Goal: Information Seeking & Learning: Learn about a topic

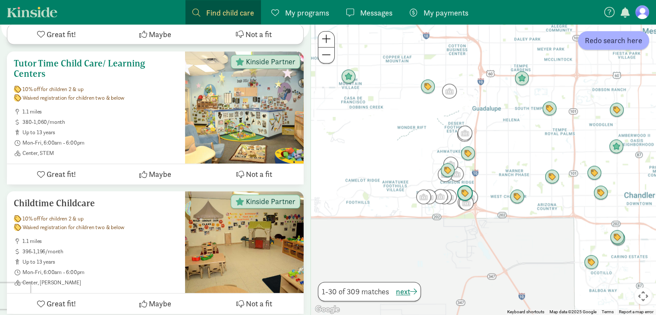
scroll to position [986, 0]
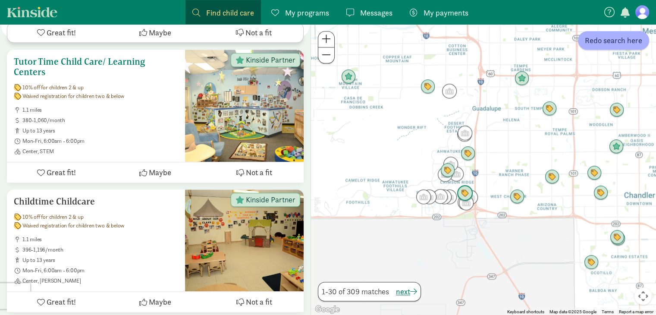
click at [121, 57] on h5 "Tutor Time Child Care/ Learning Centers" at bounding box center [96, 67] width 164 height 21
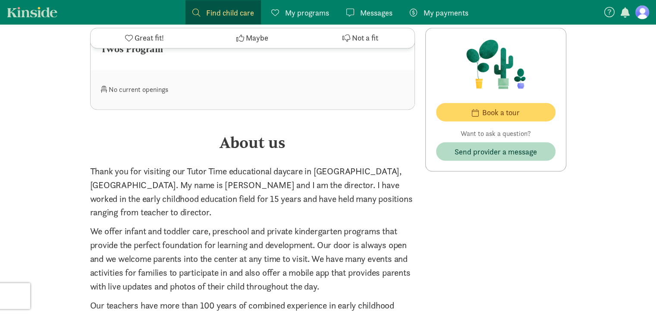
scroll to position [1546, 0]
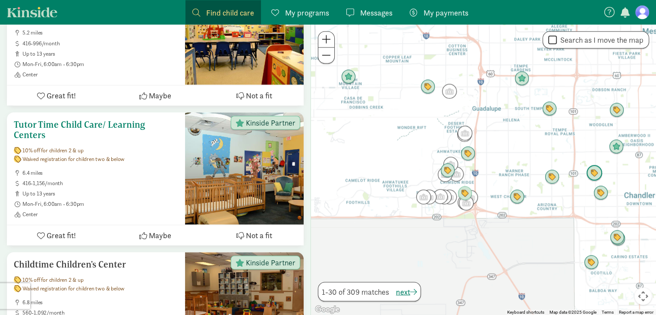
scroll to position [1601, 0]
click at [123, 119] on h5 "Tutor Time Child Care/ Learning Centers" at bounding box center [96, 129] width 164 height 21
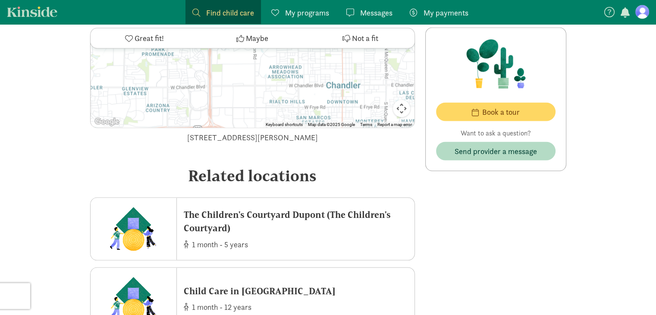
scroll to position [1646, 0]
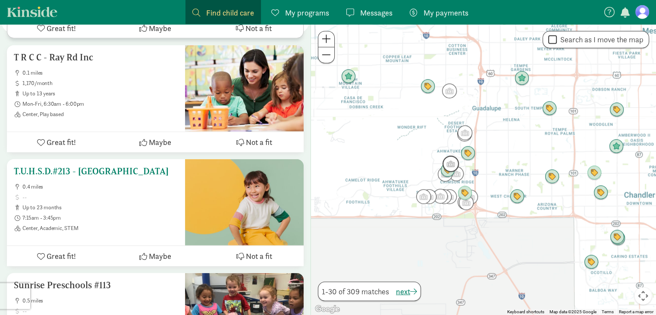
scroll to position [2205, 0]
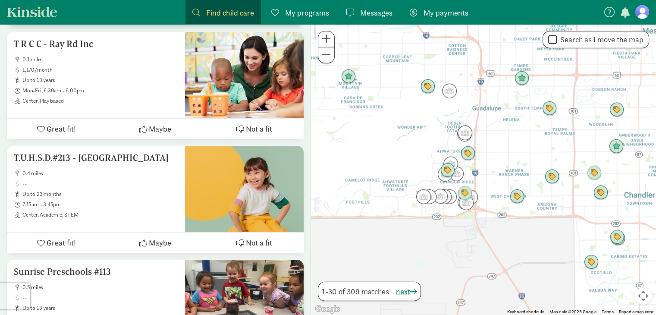
click at [645, 13] on figure at bounding box center [642, 12] width 14 height 14
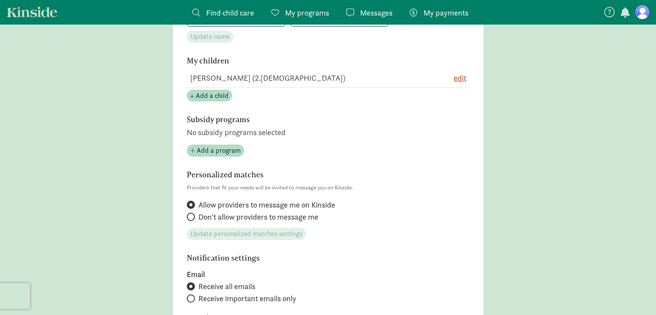
scroll to position [192, 0]
click at [460, 82] on span "edit" at bounding box center [460, 78] width 13 height 12
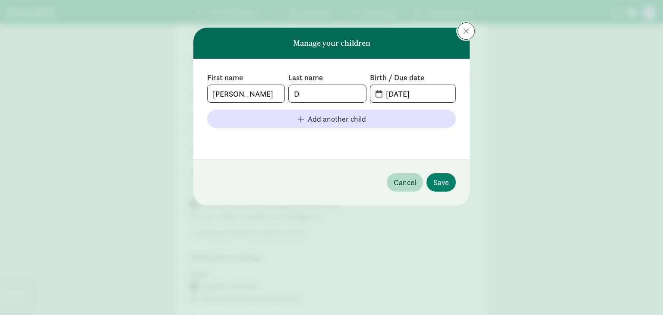
click at [467, 29] on span at bounding box center [465, 31] width 5 height 7
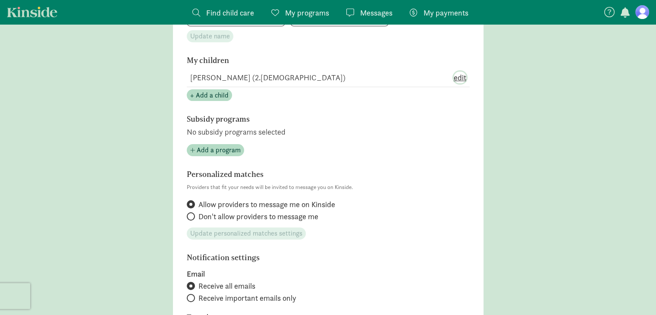
click at [460, 75] on span "edit" at bounding box center [460, 78] width 13 height 12
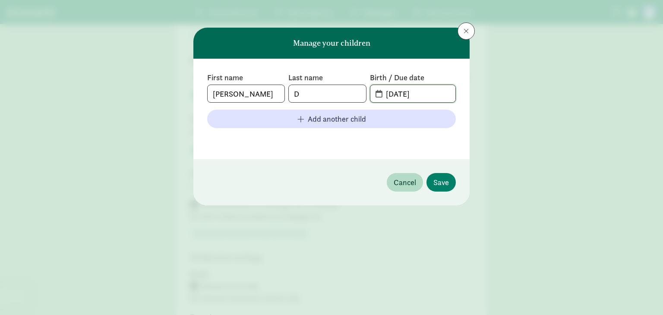
click at [432, 88] on input "06-02-2025" at bounding box center [417, 93] width 75 height 17
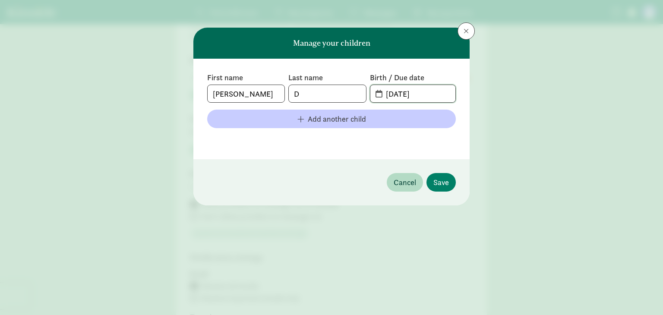
type input "12-06-2022"
click at [353, 110] on button "Add another child" at bounding box center [331, 119] width 248 height 19
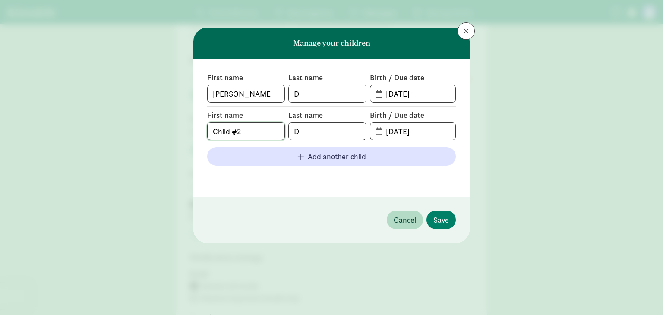
click at [242, 127] on input "Child #2" at bounding box center [246, 131] width 77 height 17
type input "Keenan"
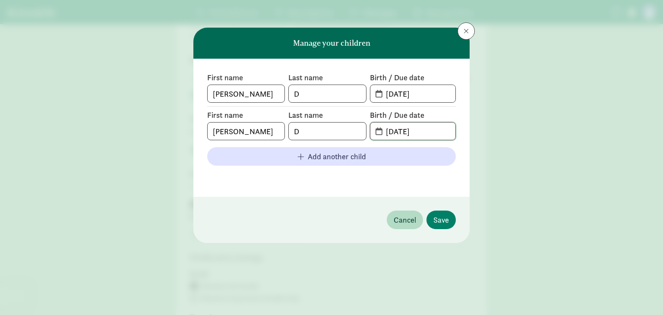
click at [428, 126] on input "08-20-2025" at bounding box center [417, 131] width 75 height 17
type input "08-25-2018"
click at [449, 211] on button "Save" at bounding box center [440, 220] width 29 height 19
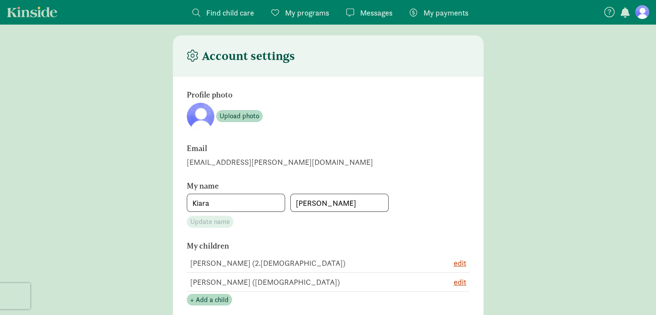
scroll to position [0, 0]
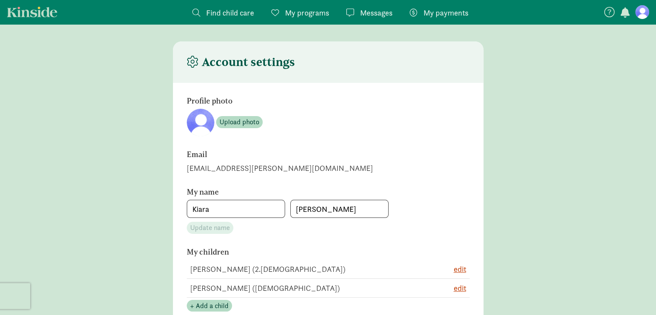
click at [297, 14] on span "My programs" at bounding box center [307, 13] width 44 height 12
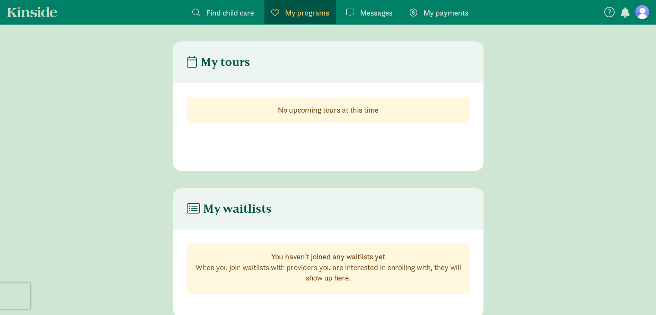
click at [224, 8] on span "Find child care" at bounding box center [230, 13] width 48 height 12
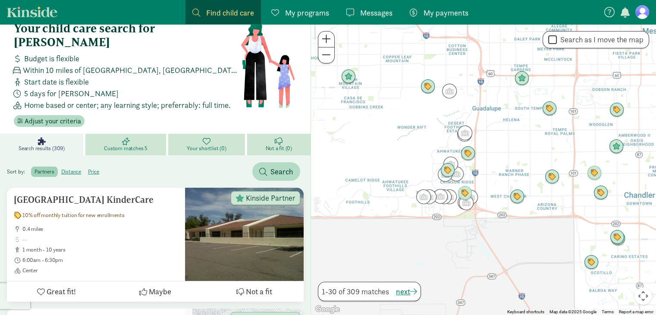
scroll to position [19, 0]
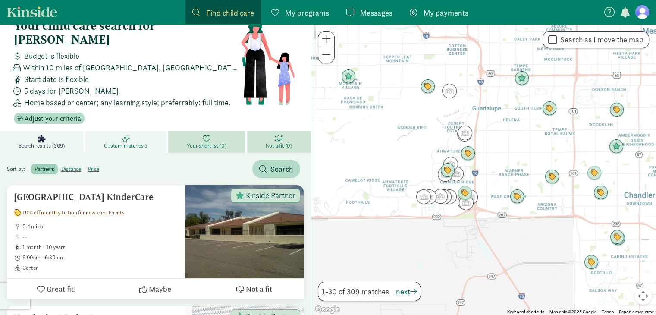
click at [131, 142] on span "Custom matches 5" at bounding box center [126, 145] width 44 height 7
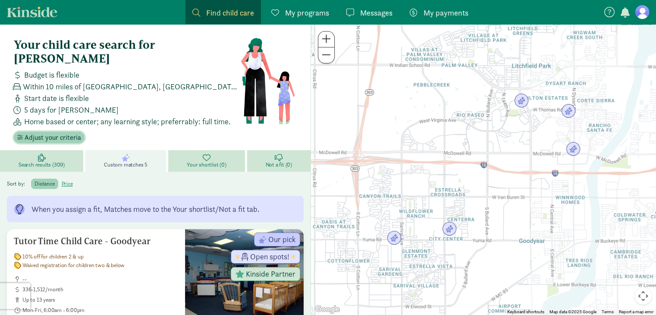
click at [59, 132] on span "Adjust your criteria" at bounding box center [53, 137] width 57 height 10
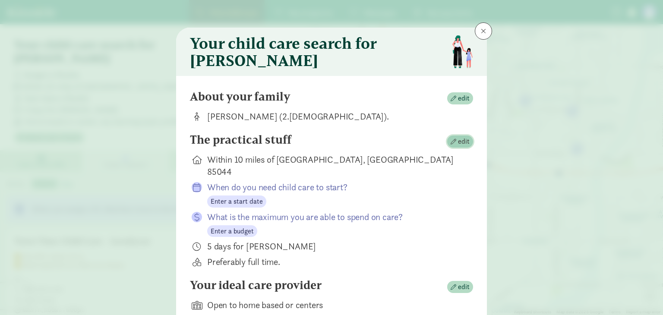
click at [461, 144] on span "edit" at bounding box center [464, 141] width 12 height 10
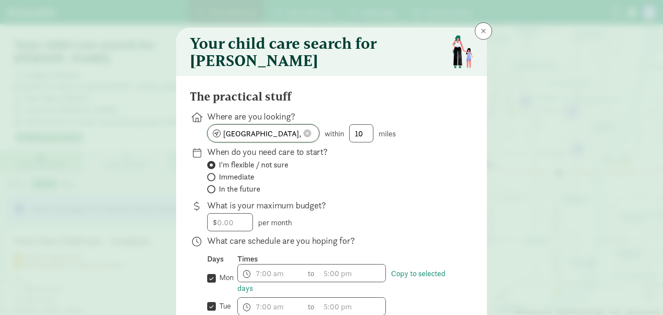
click at [283, 140] on input "Phoenix, AZ 85044" at bounding box center [263, 133] width 111 height 17
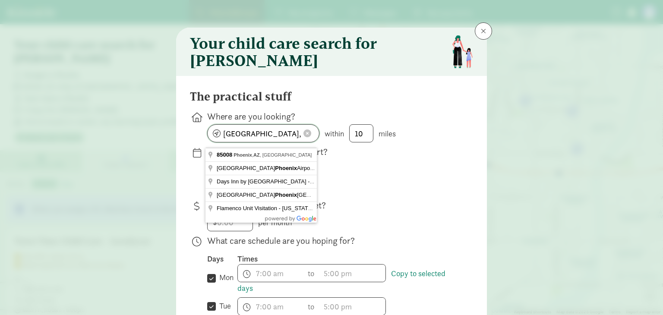
type input "Phoenix, AZ 85008"
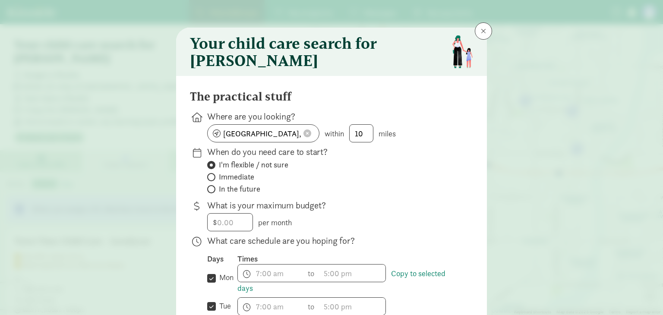
click at [465, 199] on div "When do you need care to start? I'm flexible / not sure Immediate In the future" at bounding box center [331, 215] width 283 height 32
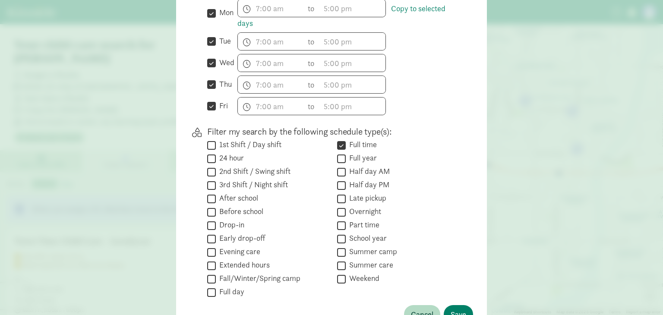
scroll to position [291, 0]
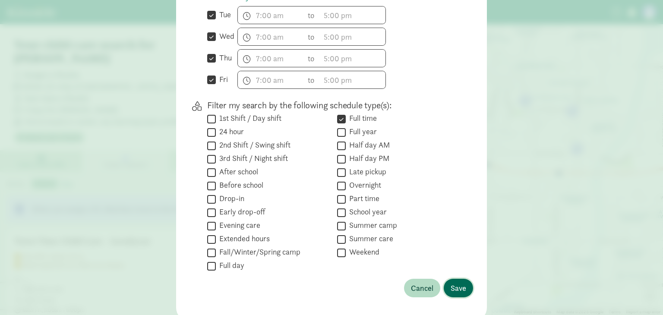
click at [460, 294] on span "Save" at bounding box center [458, 288] width 16 height 12
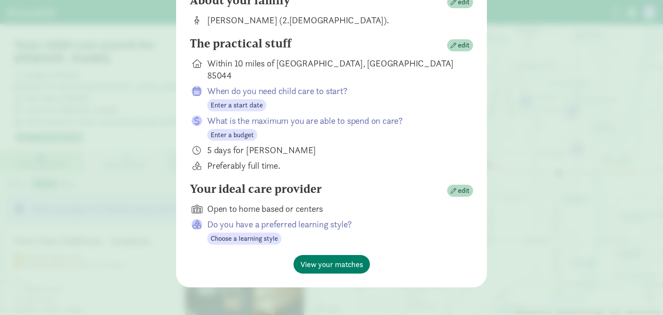
scroll to position [89, 0]
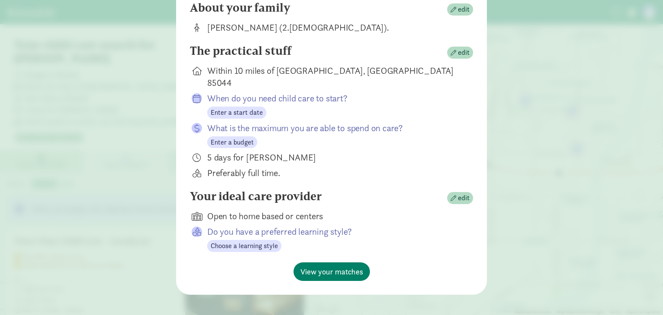
click at [457, 18] on div "About your family edit" at bounding box center [331, 9] width 283 height 17
click at [459, 9] on button "edit" at bounding box center [460, 9] width 26 height 12
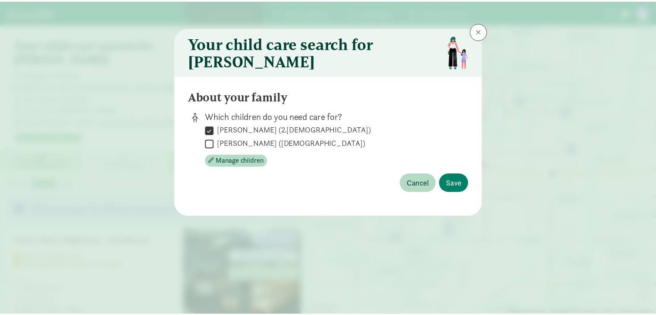
scroll to position [0, 0]
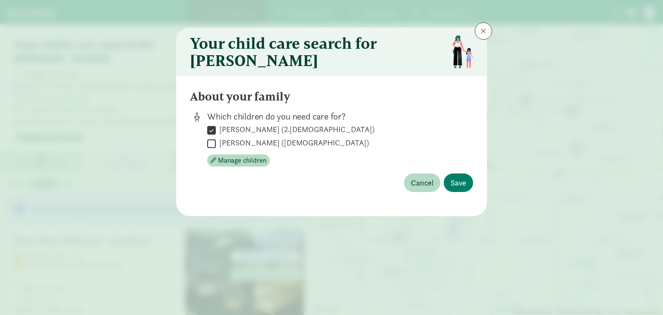
click at [214, 149] on input "Keenan D (7 years old)" at bounding box center [211, 144] width 9 height 12
checkbox input "true"
click at [463, 187] on span "Save" at bounding box center [458, 183] width 16 height 12
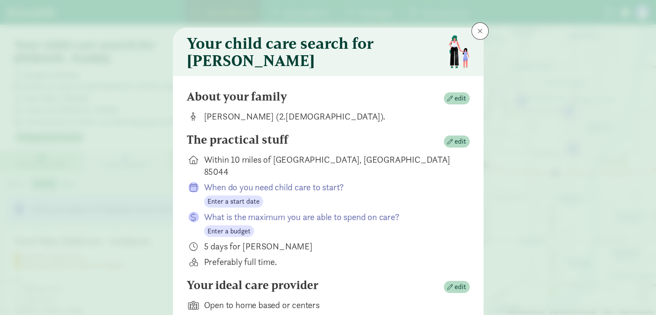
scroll to position [89, 0]
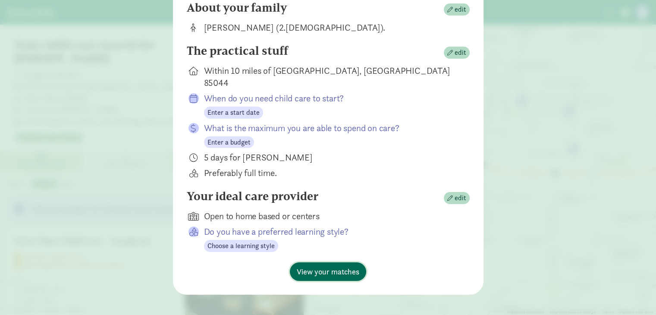
click at [328, 266] on span "View your matches" at bounding box center [328, 272] width 63 height 12
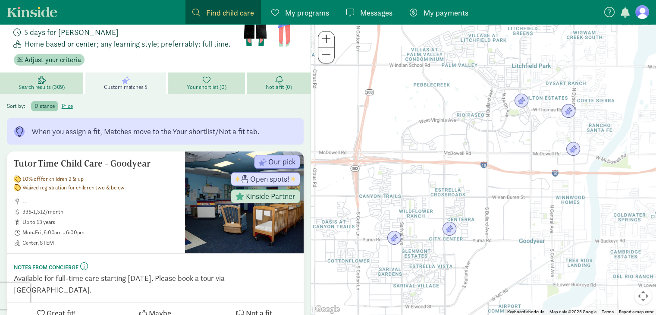
scroll to position [78, 0]
click at [47, 84] on span "Search results (309)" at bounding box center [42, 87] width 46 height 7
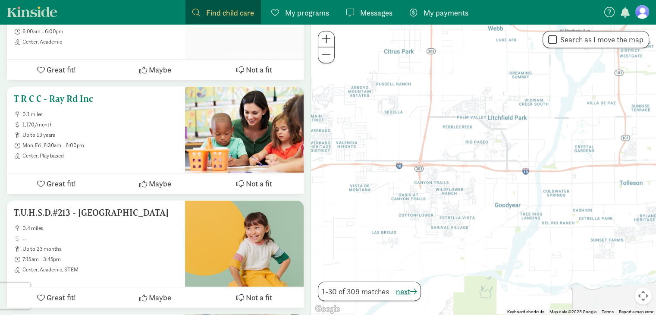
scroll to position [2149, 0]
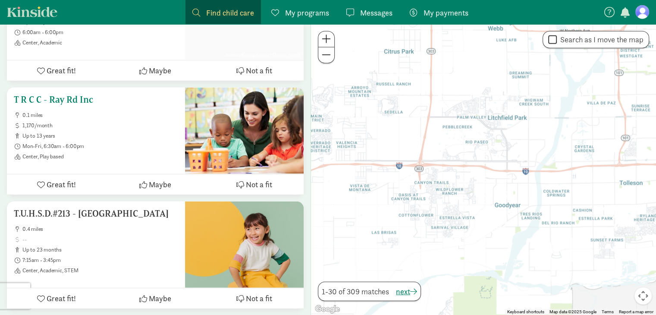
click at [60, 94] on h5 "T R C C - Ray Rd Inc" at bounding box center [96, 99] width 164 height 10
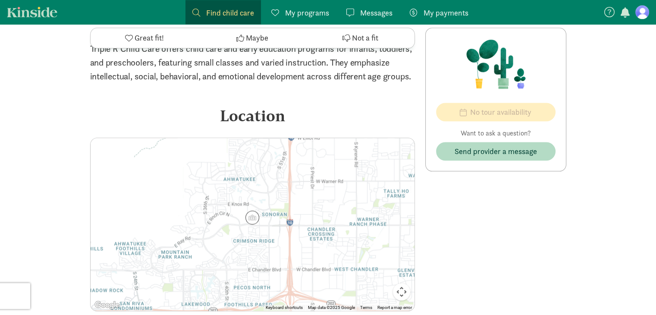
scroll to position [1007, 0]
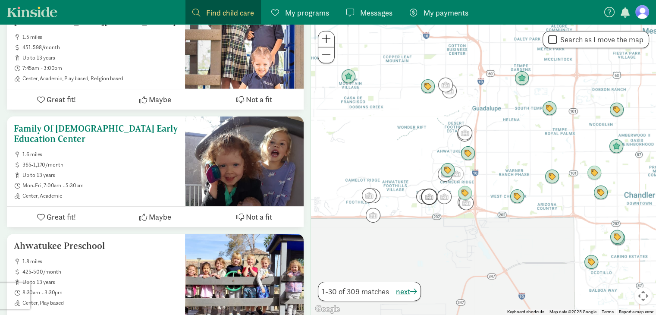
scroll to position [2701, 0]
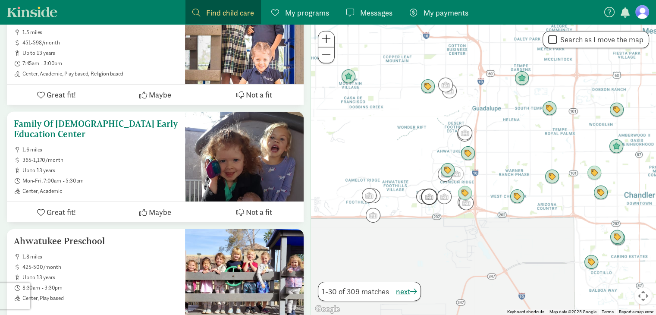
click at [145, 119] on h5 "Family Of [DEMOGRAPHIC_DATA] Early Education Center" at bounding box center [96, 129] width 164 height 21
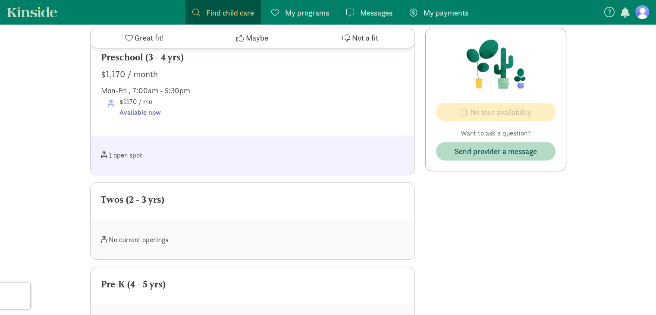
scroll to position [569, 0]
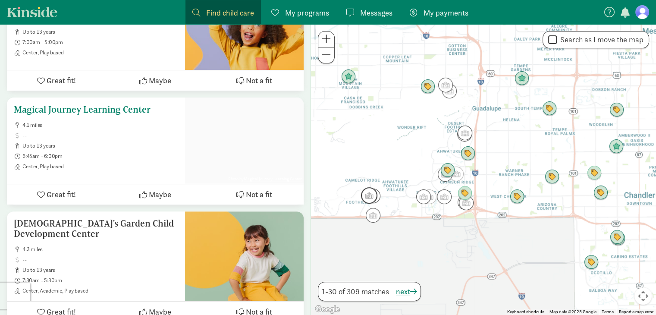
scroll to position [3534, 0]
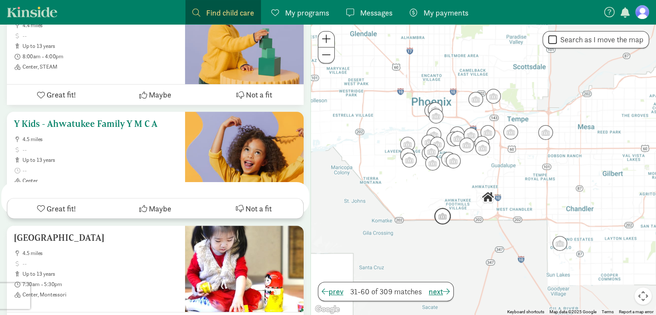
scroll to position [198, 0]
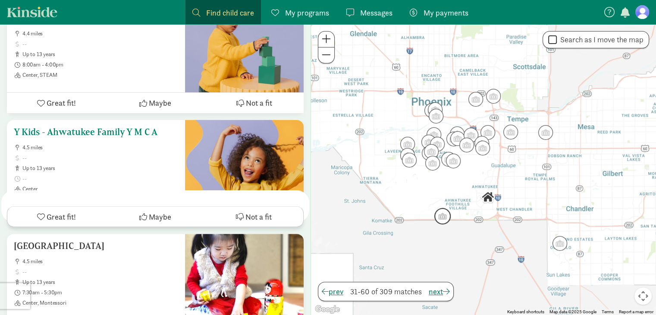
click at [142, 127] on h5 "Y Kids - Ahwatukee Family Y M C A" at bounding box center [96, 132] width 164 height 10
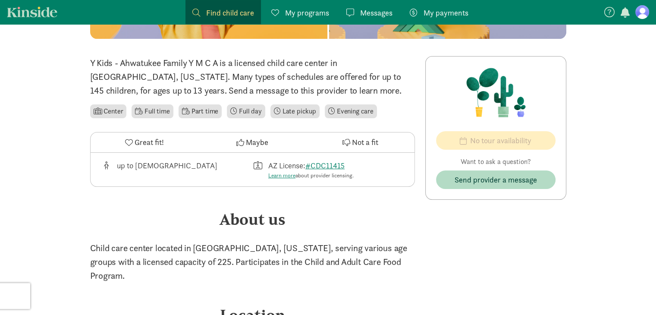
scroll to position [169, 0]
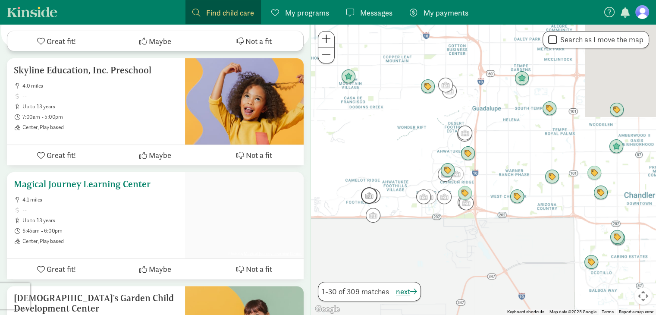
scroll to position [3534, 0]
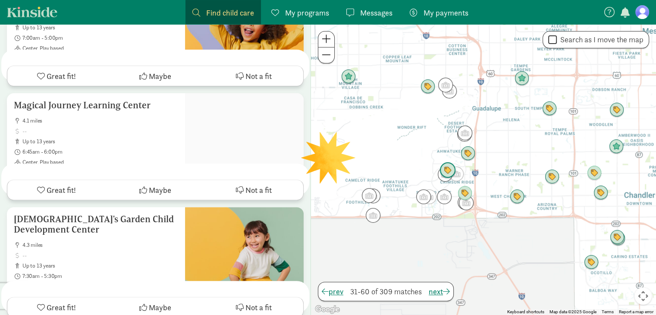
scroll to position [0, 0]
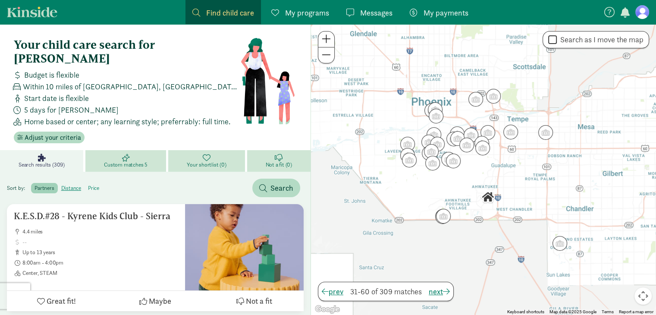
click at [96, 183] on label "price" at bounding box center [94, 188] width 18 height 10
click at [88, 185] on input "price" at bounding box center [88, 185] width 0 height 0
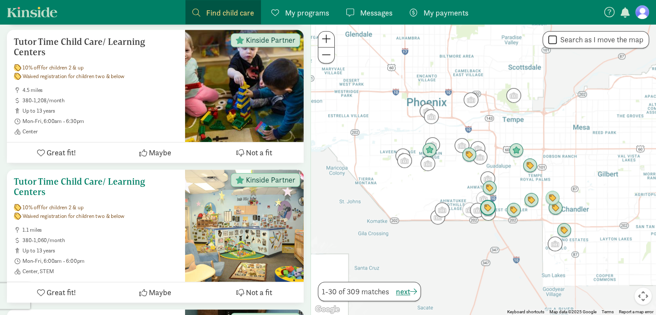
scroll to position [752, 0]
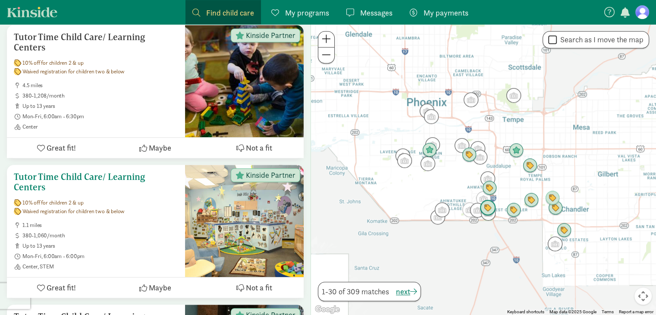
click at [137, 172] on h5 "Tutor Time Child Care/ Learning Centers" at bounding box center [96, 182] width 164 height 21
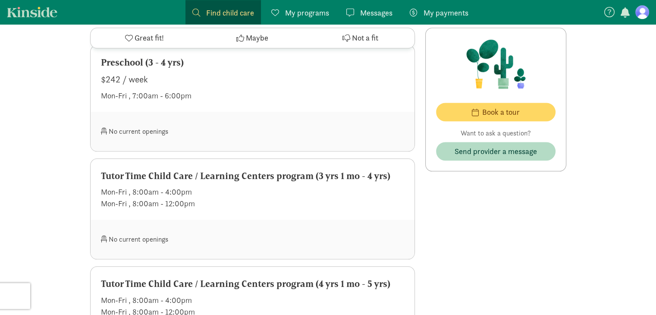
scroll to position [894, 0]
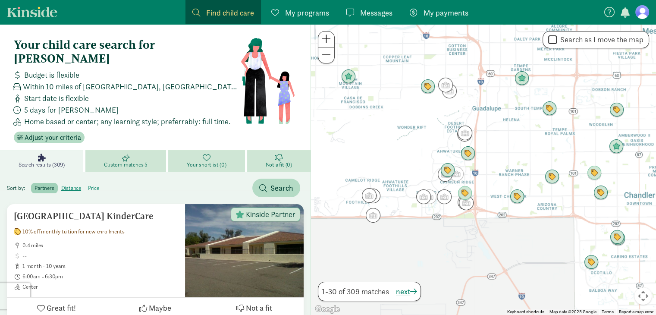
click at [92, 183] on label "price" at bounding box center [94, 188] width 18 height 10
click at [88, 185] on input "price" at bounding box center [88, 185] width 0 height 0
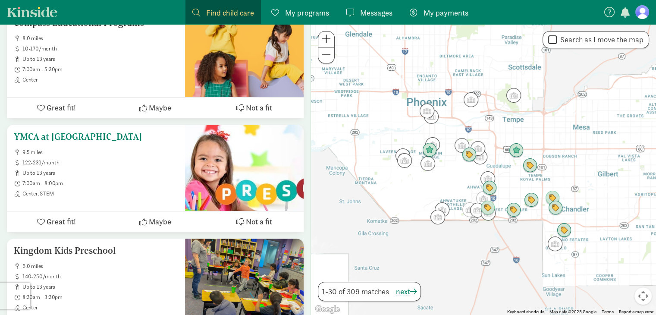
scroll to position [193, 0]
click at [53, 132] on h5 "YMCA at [GEOGRAPHIC_DATA]" at bounding box center [96, 137] width 164 height 10
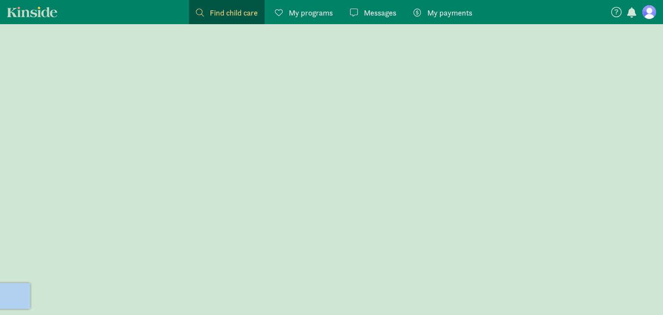
click at [53, 126] on div at bounding box center [331, 169] width 663 height 291
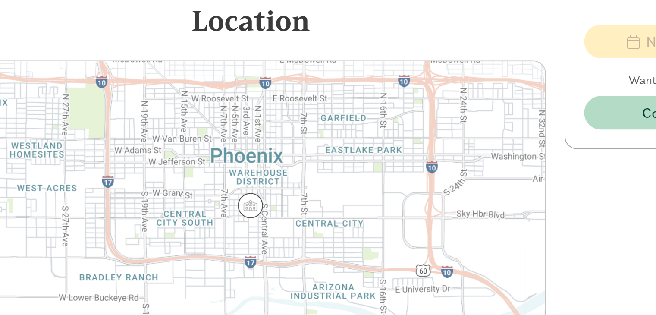
scroll to position [803, 0]
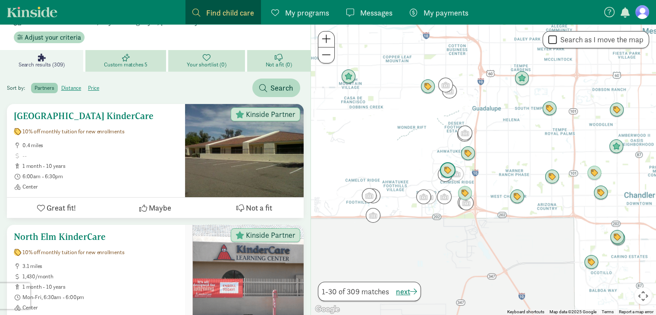
scroll to position [99, 0]
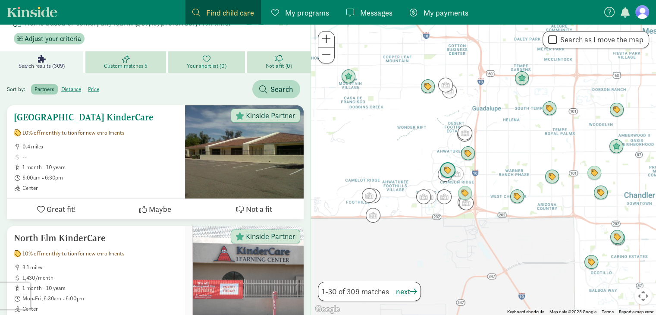
drag, startPoint x: 116, startPoint y: 155, endPoint x: 118, endPoint y: 104, distance: 51.0
click at [118, 112] on div "[GEOGRAPHIC_DATA] KinderCare 10% off monthly tuition for new enrollments 0.4 mi…" at bounding box center [96, 151] width 164 height 79
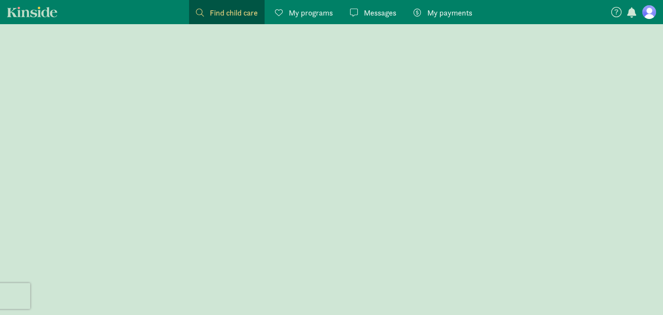
click at [118, 104] on div at bounding box center [331, 169] width 663 height 291
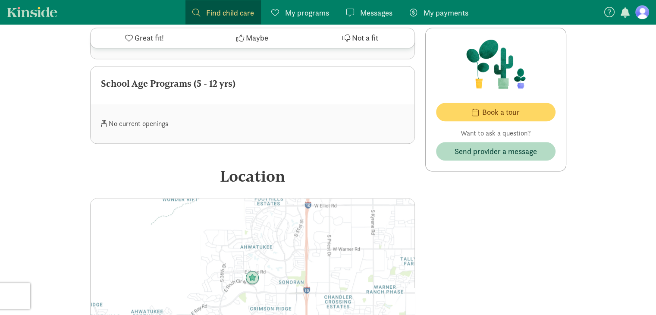
scroll to position [1070, 0]
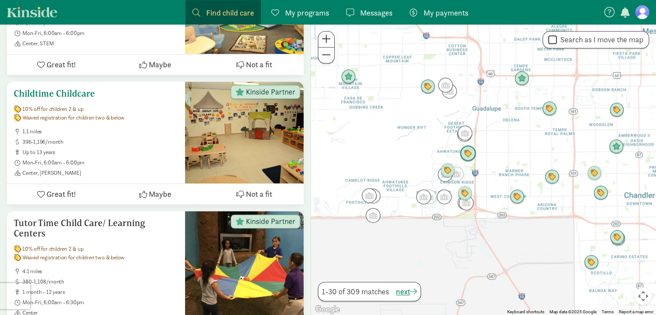
scroll to position [1094, 0]
click at [79, 106] on span "10% off for children 2 & up" at bounding box center [52, 109] width 61 height 7
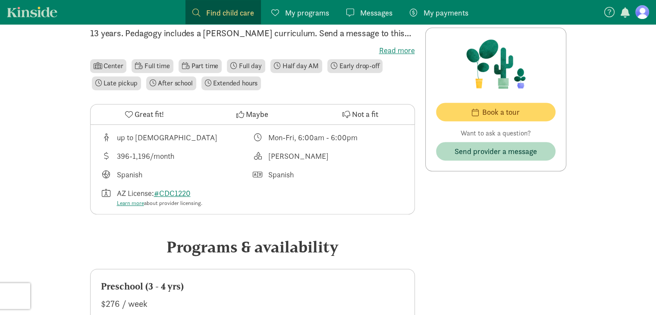
scroll to position [368, 0]
click at [138, 109] on span "Great fit!" at bounding box center [149, 114] width 29 height 12
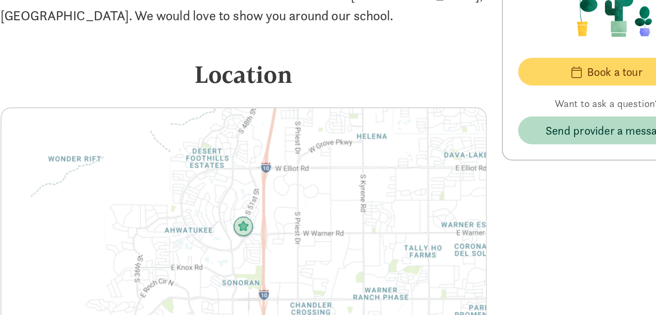
scroll to position [1601, 0]
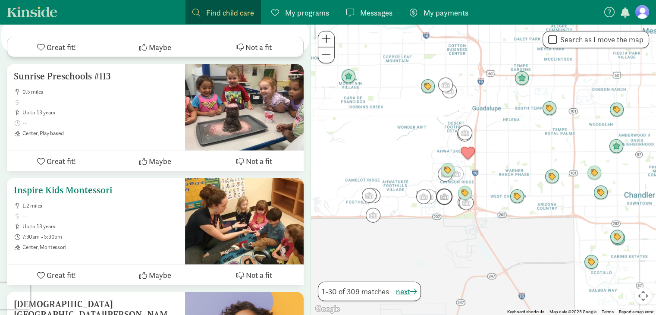
scroll to position [2322, 0]
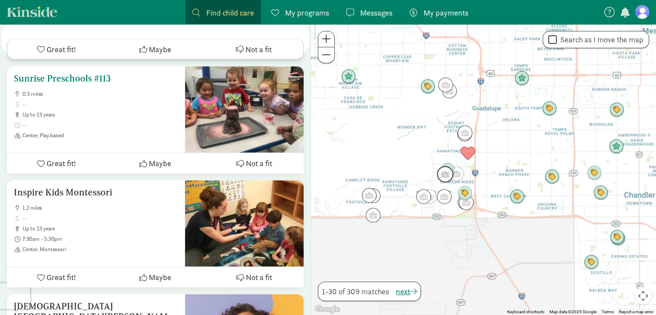
click at [95, 73] on h5 "Sunrise Preschools #113" at bounding box center [96, 78] width 164 height 10
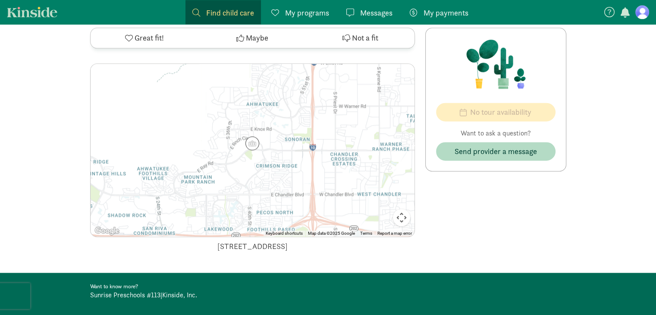
scroll to position [1160, 0]
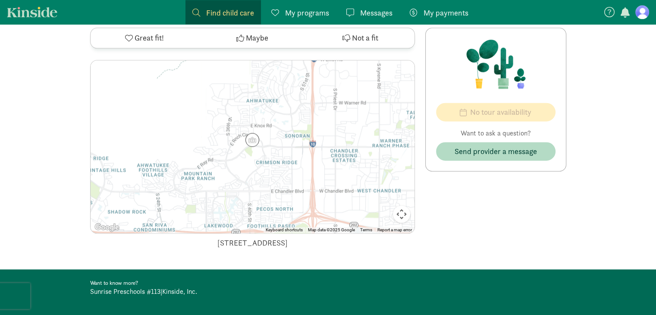
click at [38, 15] on link "Kinside" at bounding box center [32, 11] width 50 height 11
